Goal: Information Seeking & Learning: Learn about a topic

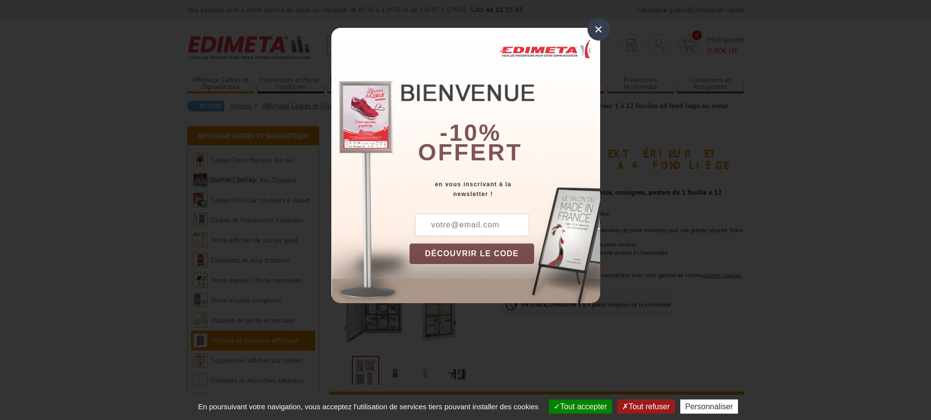
click at [600, 26] on div "×" at bounding box center [599, 29] width 22 height 22
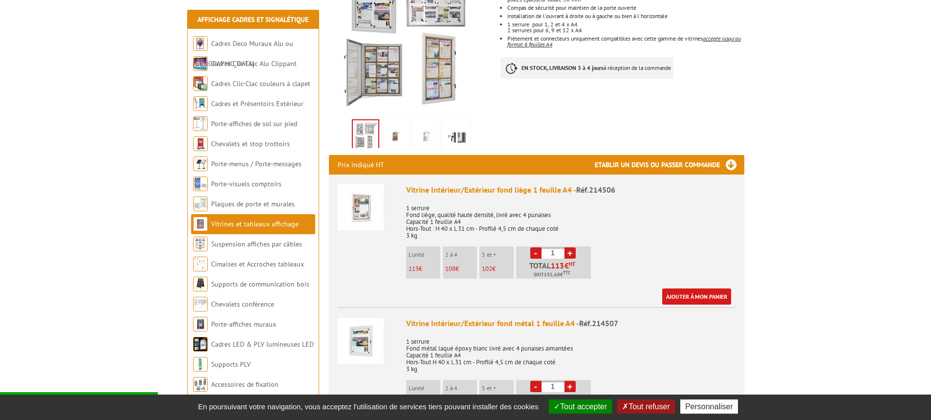
scroll to position [244, 0]
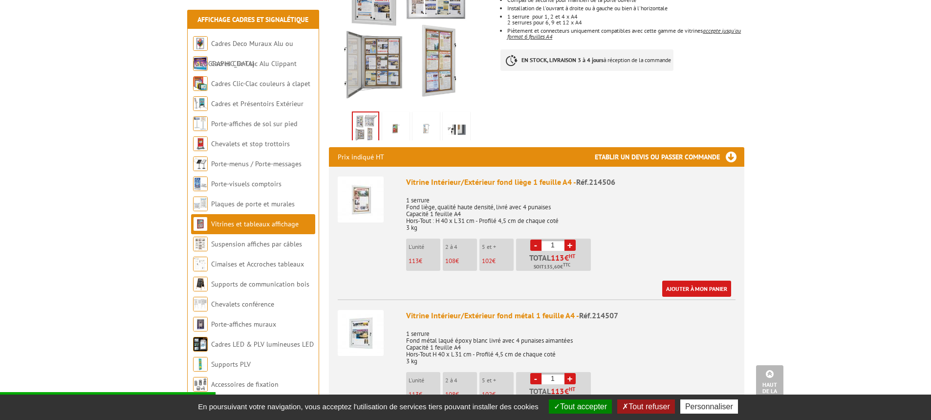
click at [269, 223] on link "Vitrines et tableaux affichage" at bounding box center [255, 223] width 88 height 9
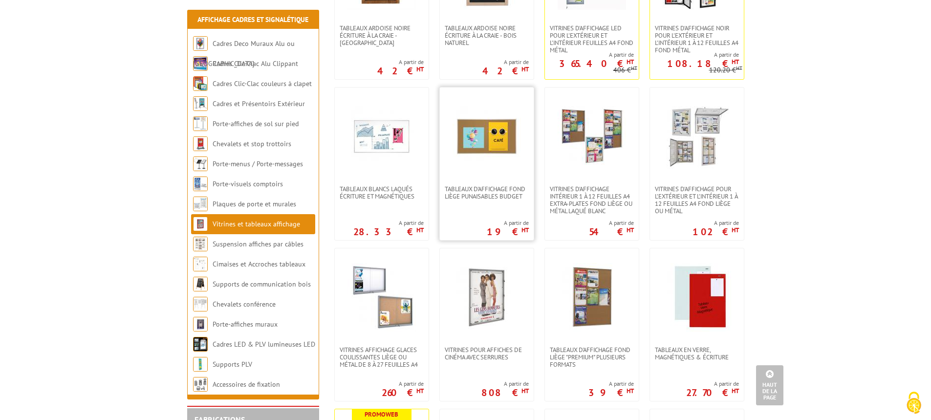
scroll to position [293, 0]
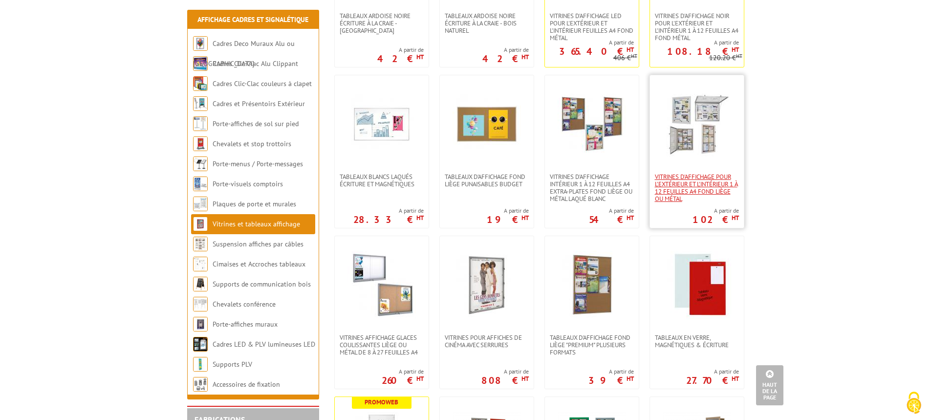
click at [671, 189] on span "Vitrines d'affichage pour l'extérieur et l'intérieur 1 à 12 feuilles A4 fond li…" at bounding box center [697, 187] width 84 height 29
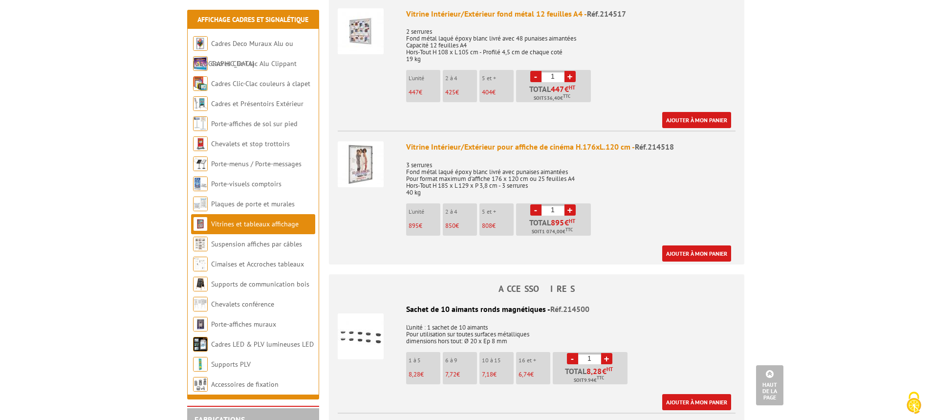
scroll to position [1858, 0]
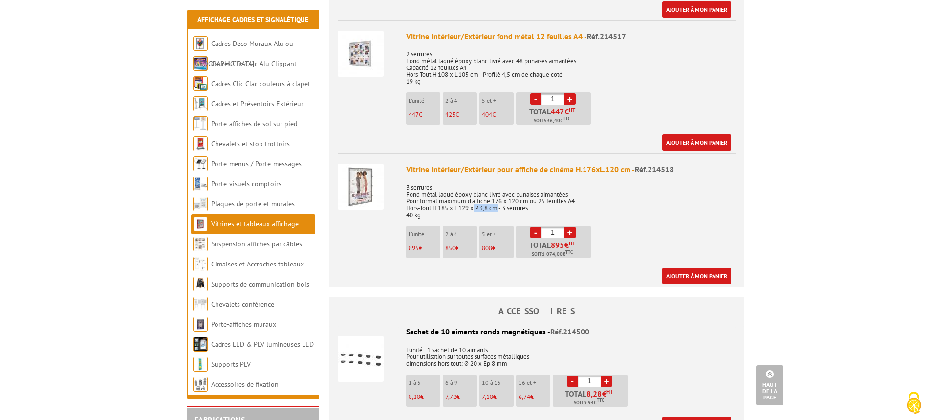
drag, startPoint x: 477, startPoint y: 196, endPoint x: 501, endPoint y: 198, distance: 24.1
click at [501, 198] on p "3 serrures Fond métal laqué époxy blanc livré avec punaises aimantées Pour form…" at bounding box center [570, 197] width 329 height 41
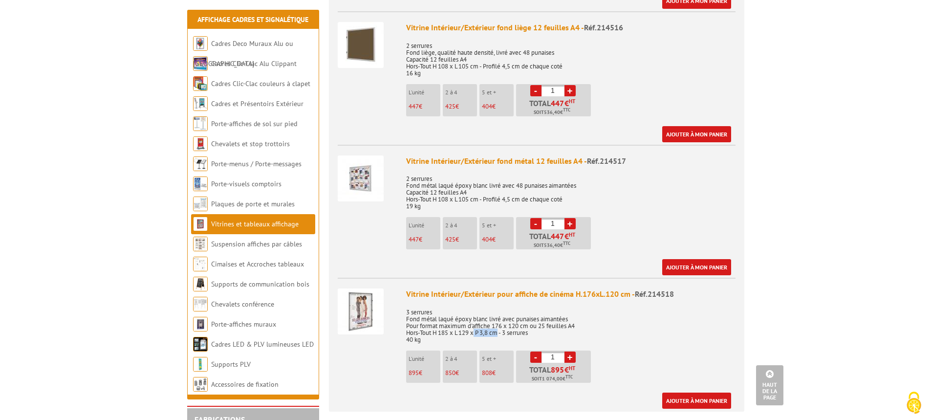
scroll to position [1711, 0]
